Goal: Transaction & Acquisition: Purchase product/service

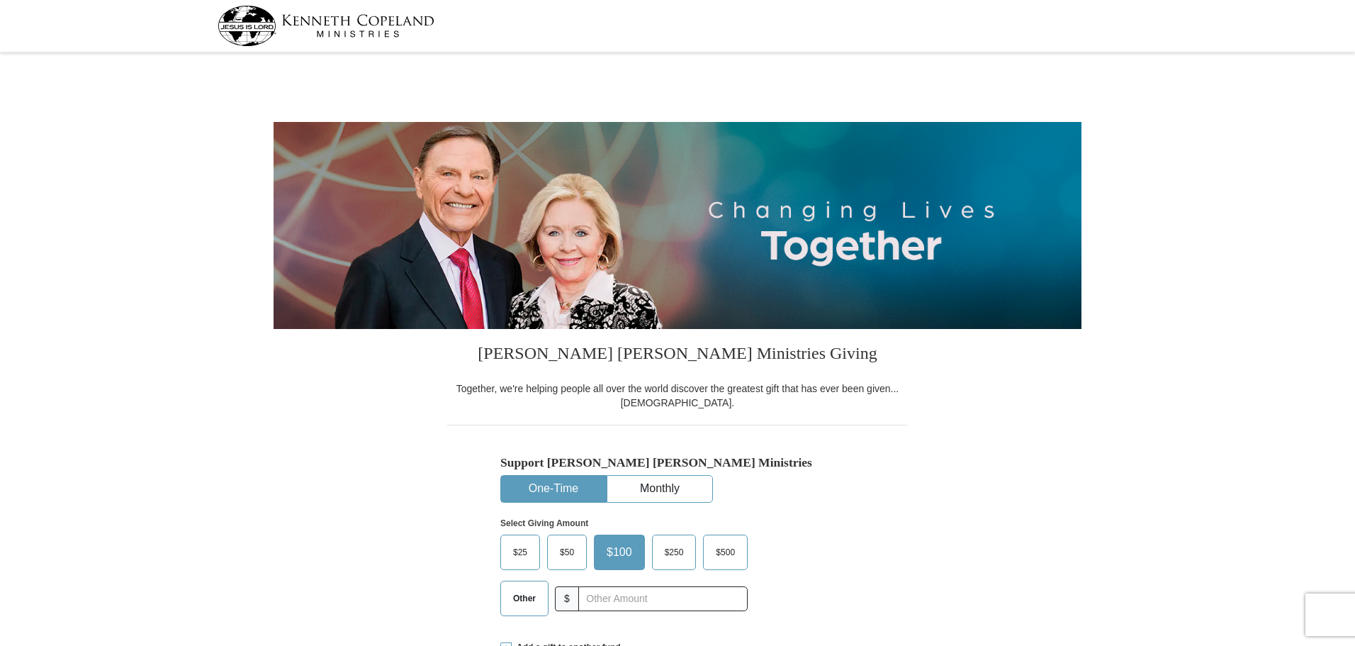
select select "MD"
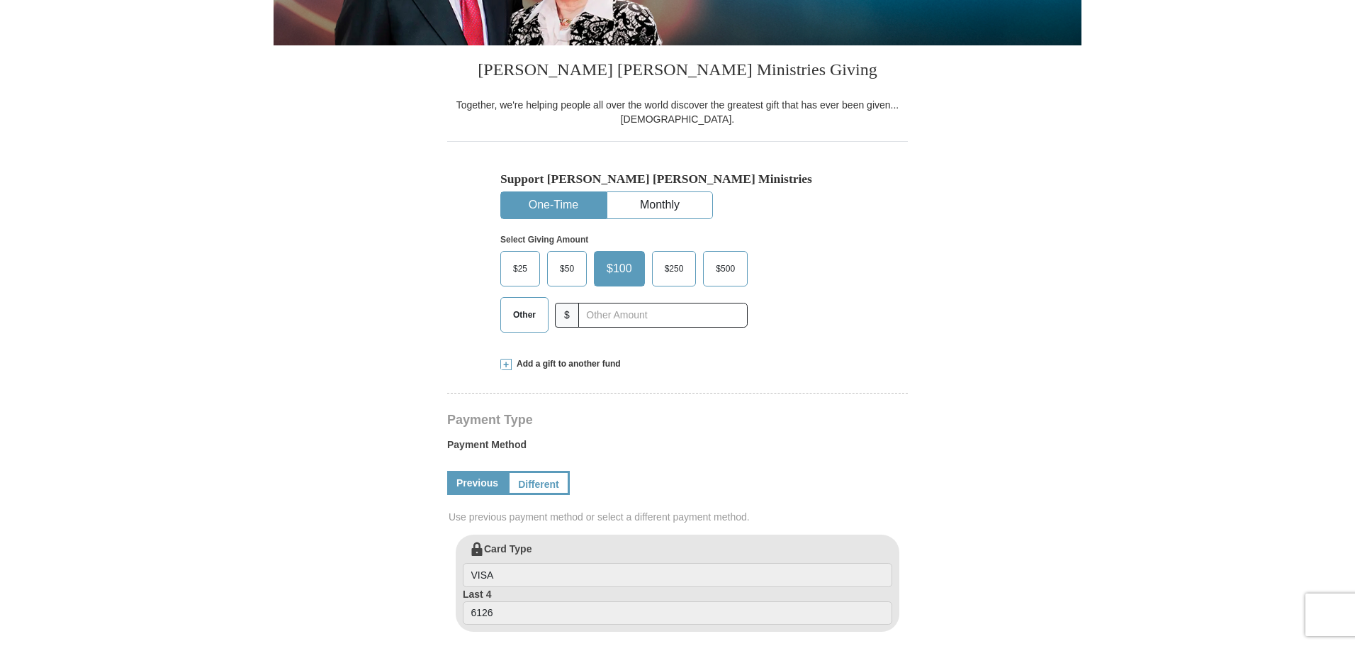
click at [514, 308] on span "Other" at bounding box center [524, 314] width 37 height 21
click at [0, 0] on input "Other" at bounding box center [0, 0] width 0 height 0
click at [650, 317] on input "text" at bounding box center [662, 315] width 157 height 25
type input "222.00"
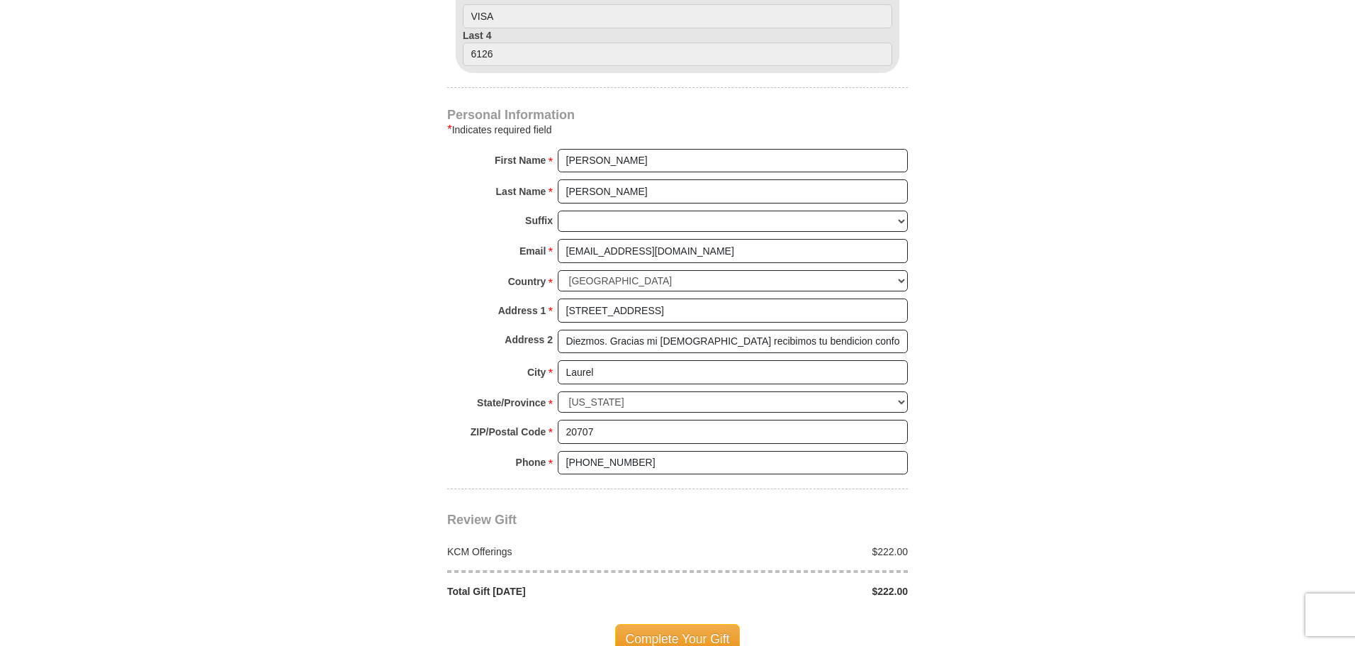
scroll to position [992, 0]
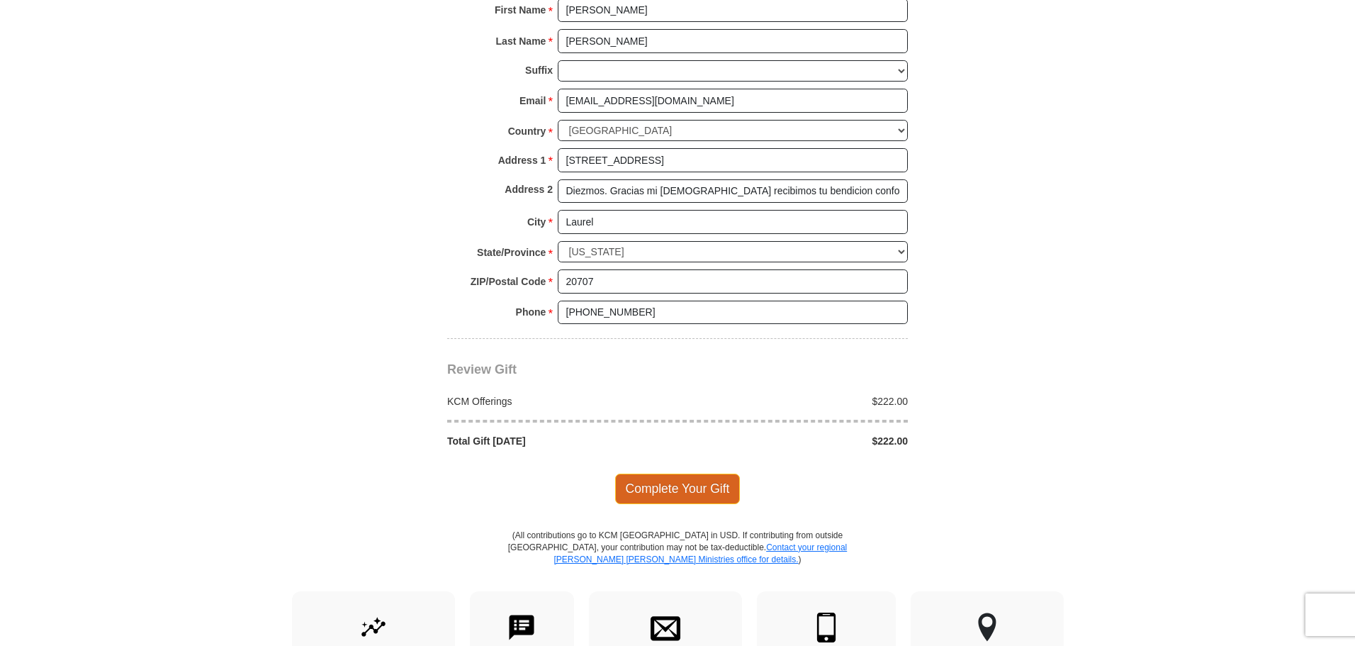
click at [682, 491] on span "Complete Your Gift" at bounding box center [677, 488] width 125 height 30
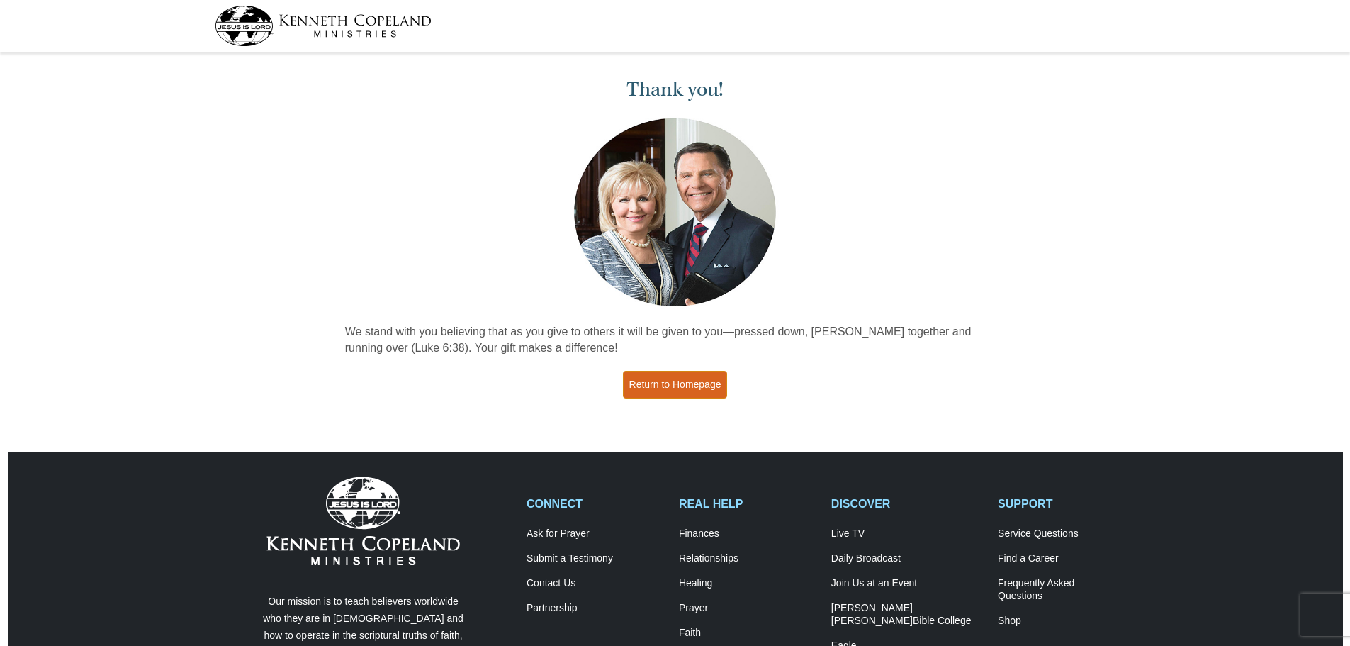
click at [699, 388] on link "Return to Homepage" at bounding box center [675, 385] width 105 height 28
